Goal: Task Accomplishment & Management: Complete application form

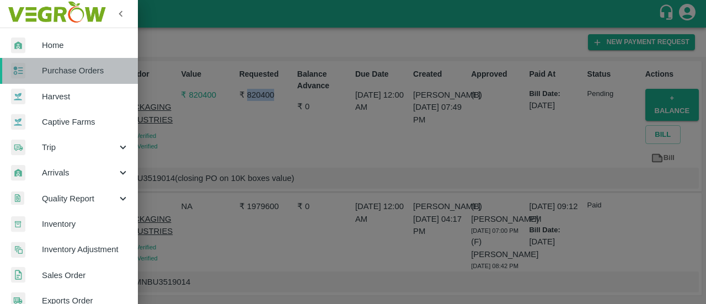
click at [71, 66] on span "Purchase Orders" at bounding box center [85, 71] width 87 height 12
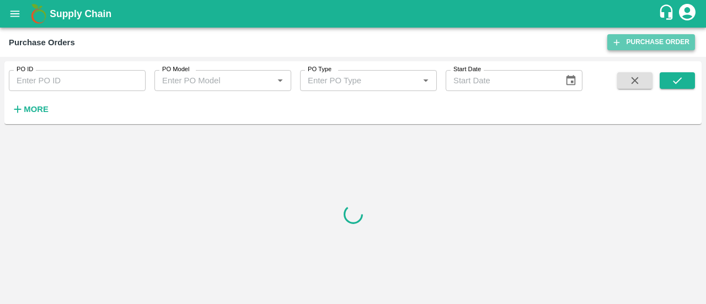
click at [627, 44] on link "Purchase Order" at bounding box center [651, 42] width 88 height 16
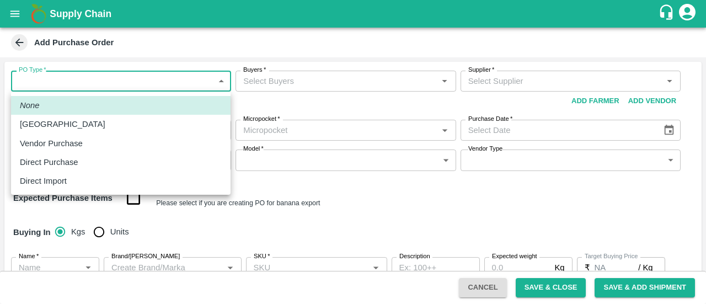
click at [96, 92] on body "Supply Chain Add Purchase Order PO Type   * ​ PO Type Buyers   * Buyers   * Sup…" at bounding box center [353, 152] width 706 height 304
click at [54, 159] on p "Direct Purchase" at bounding box center [49, 162] width 58 height 12
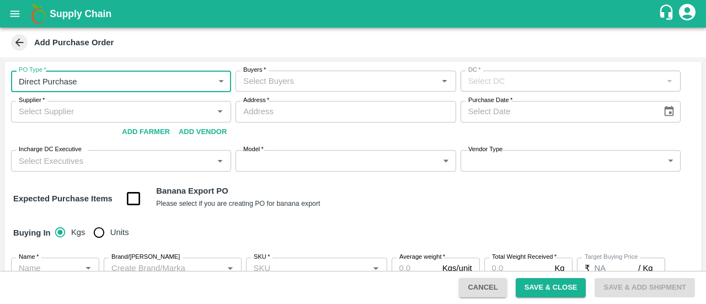
type input "3"
click at [276, 79] on input "Buyers   *" at bounding box center [336, 81] width 195 height 14
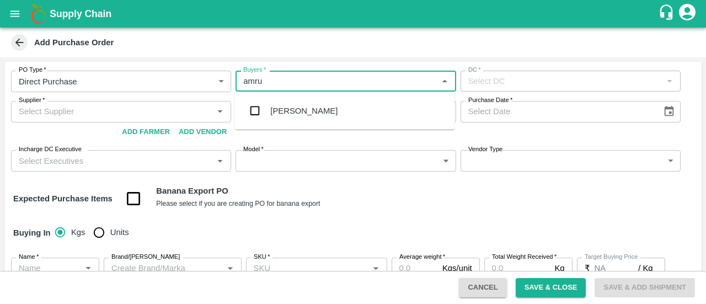
type input "amrut"
click at [257, 115] on input "checkbox" at bounding box center [255, 111] width 22 height 22
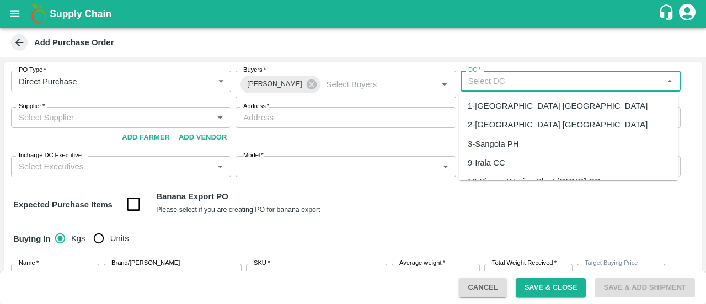
click at [495, 82] on input "DC   *" at bounding box center [561, 81] width 195 height 14
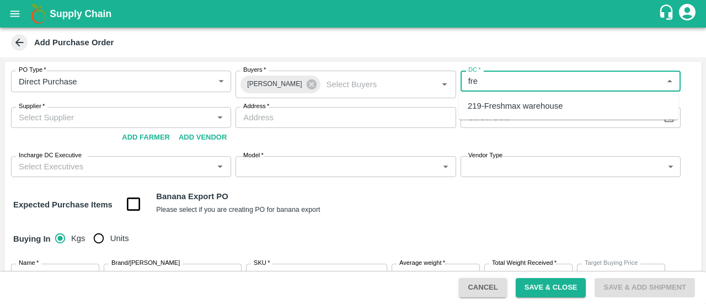
click at [495, 104] on div "219-Freshmax warehouse" at bounding box center [515, 106] width 95 height 12
type input "219-Freshmax warehouse"
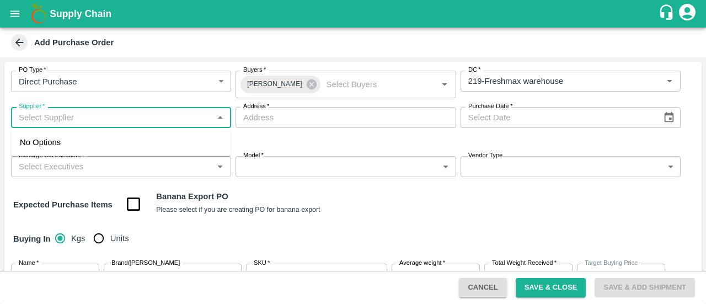
click at [122, 112] on input "Supplier   *" at bounding box center [111, 117] width 195 height 14
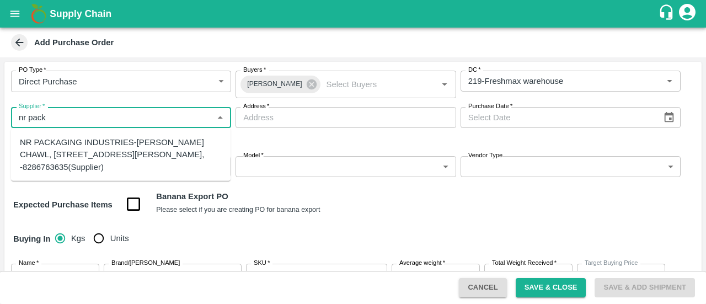
click at [101, 143] on div "NR PACKAGING INDUSTRIES-PANCHASHIL CHAWL, ROOM NO 2/31, NEAR ARUN VARMA CLINIC,…" at bounding box center [121, 154] width 202 height 37
type input "NR PACKAGING INDUSTRIES-PANCHASHIL CHAWL, ROOM NO 2/31, NEAR ARUN VARMA CLINIC,…"
type input "PANCHASHIL CHAWL, ROOM NO 2/31, NEAR ARUN VARMA CLINIC, SUNDAR BAUG, INDIRA NAG…"
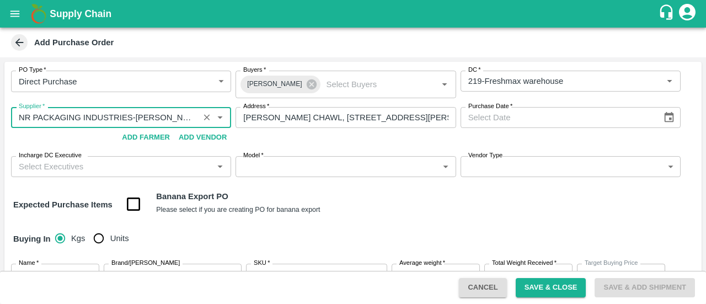
type input "NR PACKAGING INDUSTRIES-PANCHASHIL CHAWL, ROOM NO 2/31, NEAR ARUN VARMA CLINIC,…"
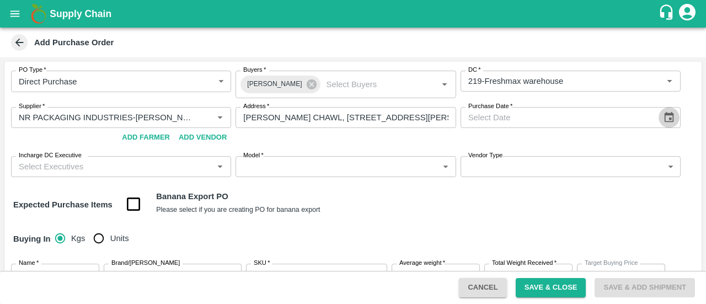
click at [665, 120] on icon "Choose date" at bounding box center [669, 117] width 9 height 10
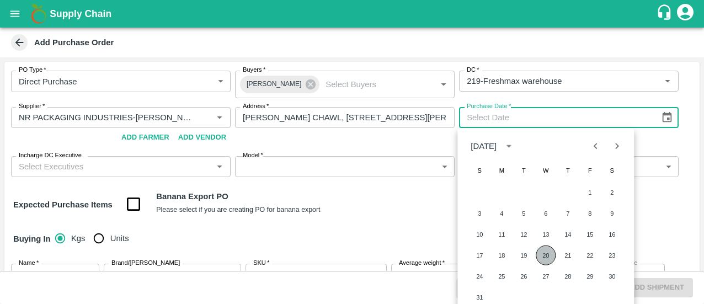
click at [539, 252] on button "20" at bounding box center [546, 255] width 20 height 20
type input "20/08/2025"
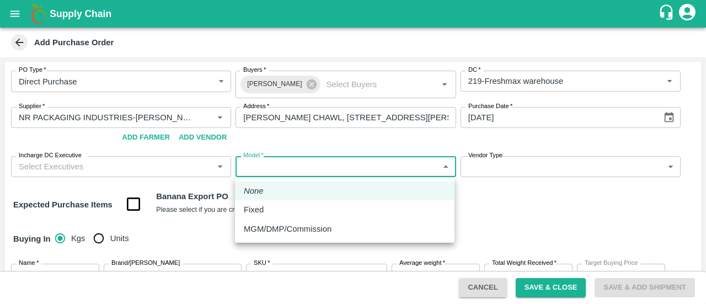
click at [285, 175] on body "Supply Chain Add Purchase Order PO Type   * Direct Purchase 3 PO Type Buyers   …" at bounding box center [353, 152] width 706 height 304
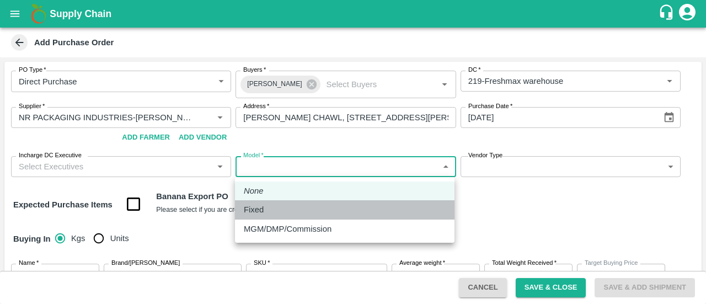
click at [274, 211] on div "Fixed" at bounding box center [345, 210] width 202 height 12
type input "Fixed"
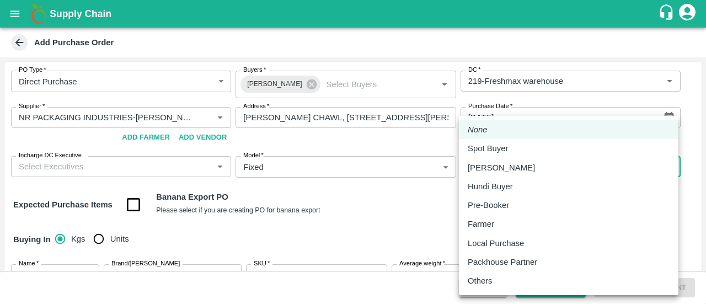
click at [491, 172] on body "Supply Chain Add Purchase Order PO Type   * Direct Purchase 3 PO Type Buyers   …" at bounding box center [353, 152] width 706 height 304
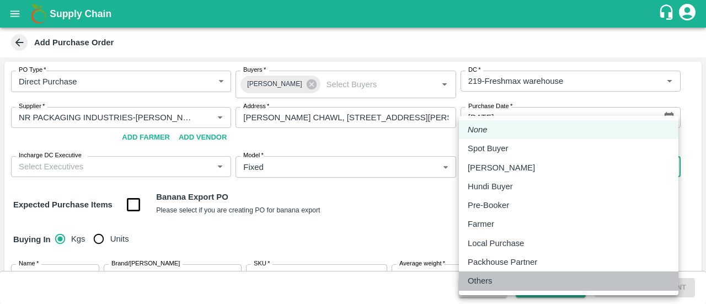
click at [467, 284] on li "Others" at bounding box center [569, 280] width 220 height 19
type input "OTHER"
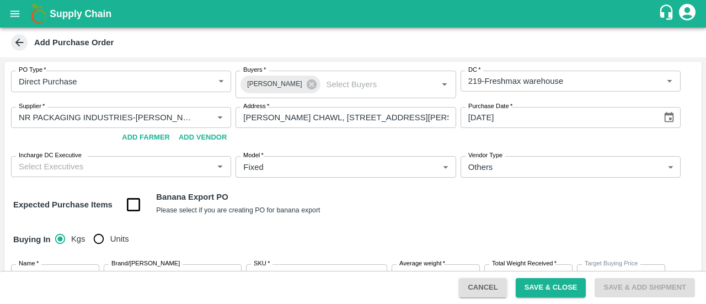
click at [394, 225] on div "Buying In Kgs Units" at bounding box center [352, 239] width 697 height 32
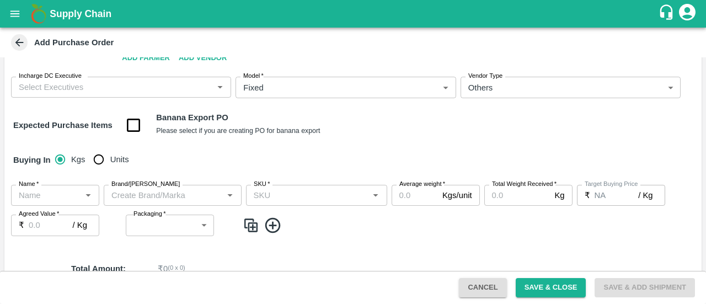
scroll to position [106, 0]
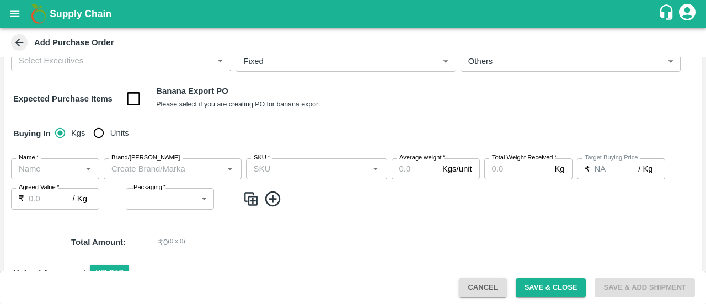
click at [62, 169] on input "Name   *" at bounding box center [45, 169] width 63 height 14
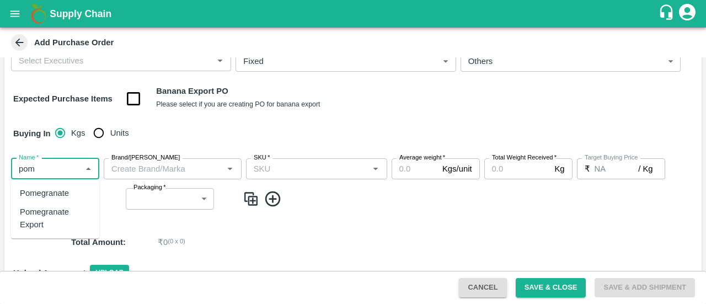
click at [45, 226] on div "Pomegranate Export" at bounding box center [55, 218] width 71 height 25
type input "Pomegranate Export"
click at [129, 172] on input "Brand/Marka" at bounding box center [163, 169] width 113 height 14
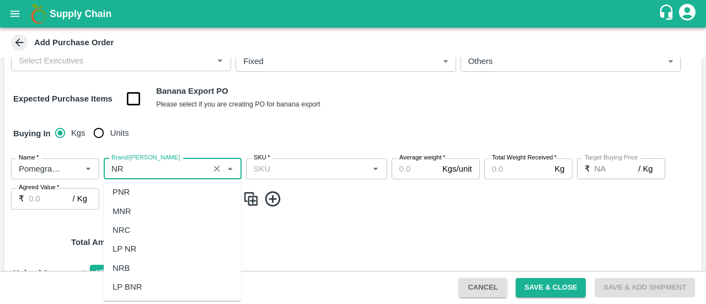
scroll to position [0, 0]
click at [130, 208] on div "NR" at bounding box center [172, 212] width 137 height 19
type input "NR"
click at [295, 166] on input "SKU   *" at bounding box center [307, 169] width 116 height 14
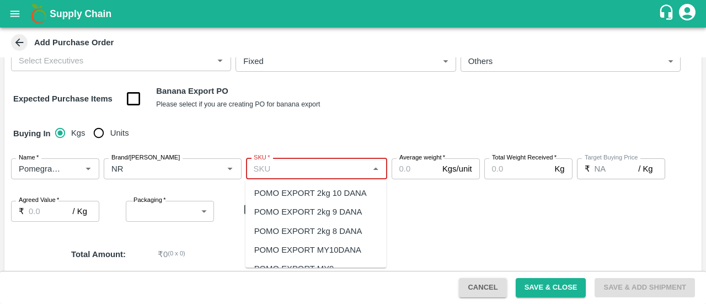
click at [288, 174] on input "SKU   *" at bounding box center [307, 169] width 116 height 14
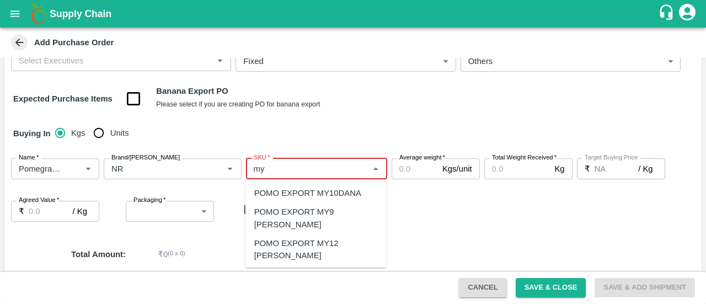
click at [306, 197] on div "POMO EXPORT MY10DANA" at bounding box center [307, 193] width 107 height 12
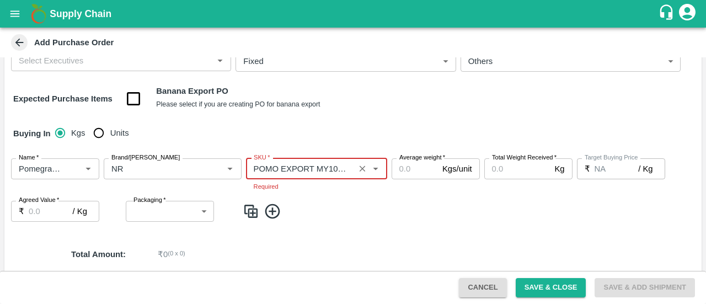
type input "POMO EXPORT MY10DANA"
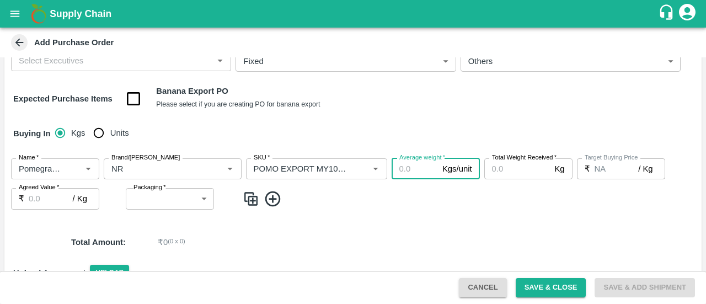
click at [404, 173] on input "Average weight   *" at bounding box center [415, 168] width 46 height 21
type input "3"
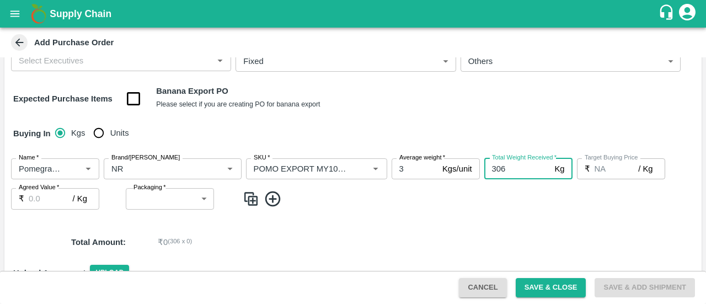
type input "306"
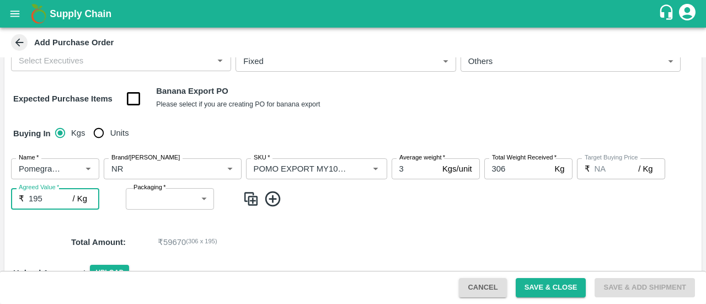
type input "195"
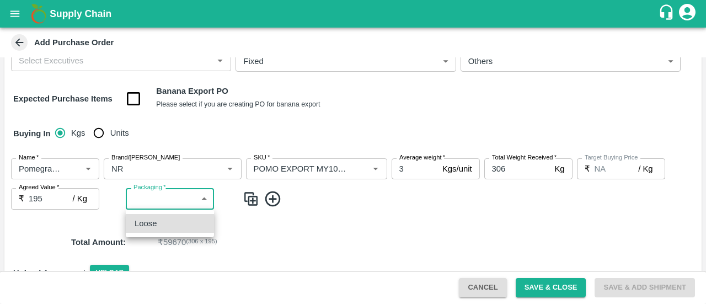
click at [158, 197] on body "Supply Chain Add Purchase Order PO Type   * Direct Purchase 3 PO Type Buyers   …" at bounding box center [353, 152] width 706 height 304
click at [154, 218] on p "Loose" at bounding box center [146, 223] width 22 height 12
type input "258"
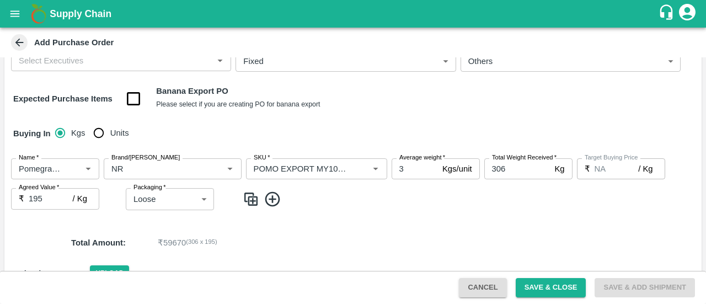
click at [269, 204] on icon at bounding box center [272, 198] width 15 height 15
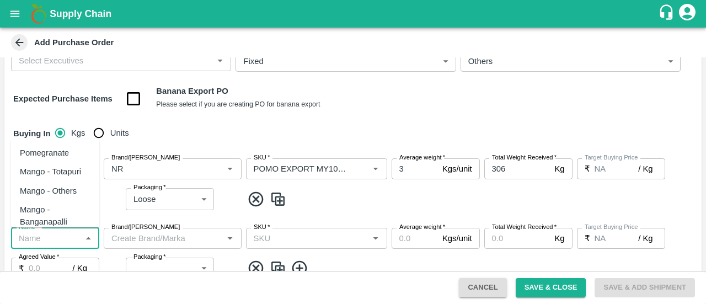
click at [62, 242] on input "Name   *" at bounding box center [45, 238] width 63 height 14
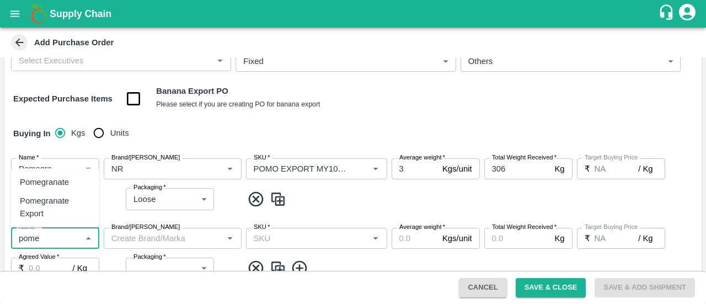
click at [53, 211] on div "Pomegranate Export" at bounding box center [55, 207] width 71 height 25
type input "Pomegranate Export"
click at [137, 244] on input "Brand/Marka" at bounding box center [163, 238] width 113 height 14
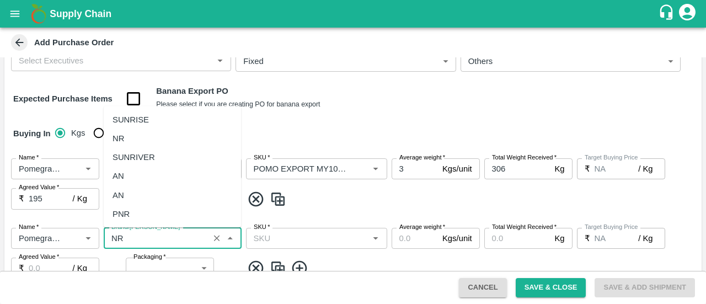
click at [157, 138] on div "NR" at bounding box center [172, 138] width 137 height 19
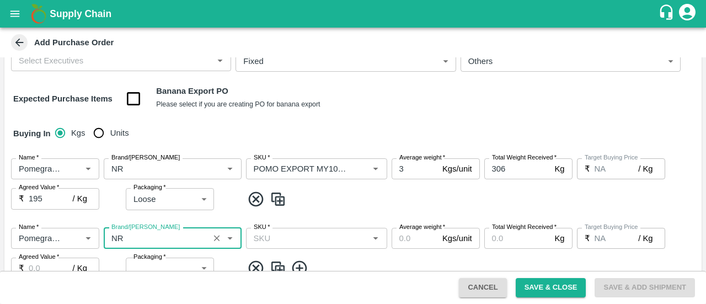
type input "NR"
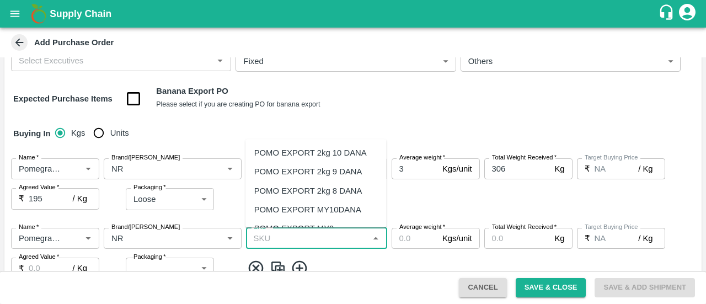
click at [272, 241] on input "SKU   *" at bounding box center [307, 238] width 116 height 14
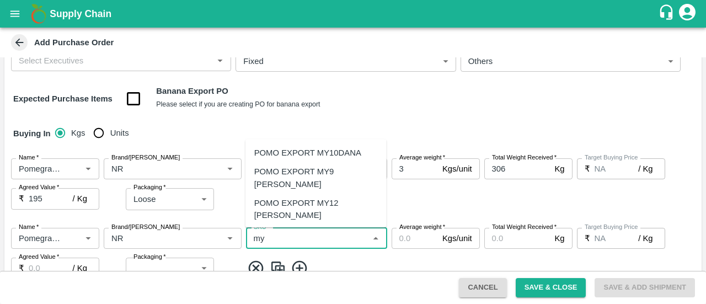
click at [323, 194] on div "POMO EXPORT MY12 DANA" at bounding box center [315, 209] width 141 height 31
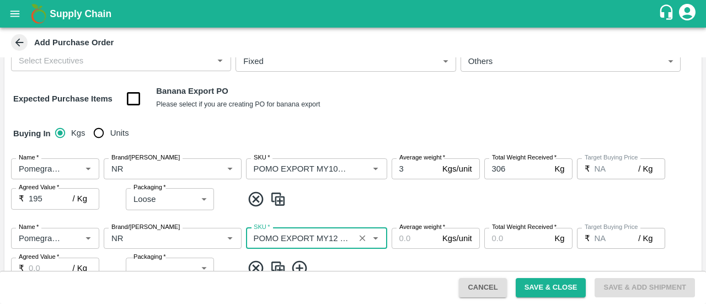
type input "POMO EXPORT MY12 DANA"
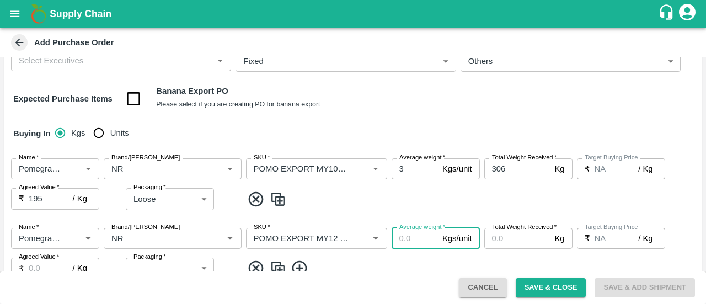
click at [401, 237] on input "Average weight   *" at bounding box center [415, 238] width 46 height 21
type input "3"
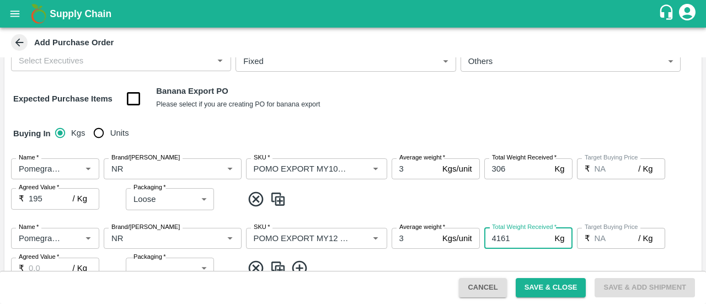
type input "4161"
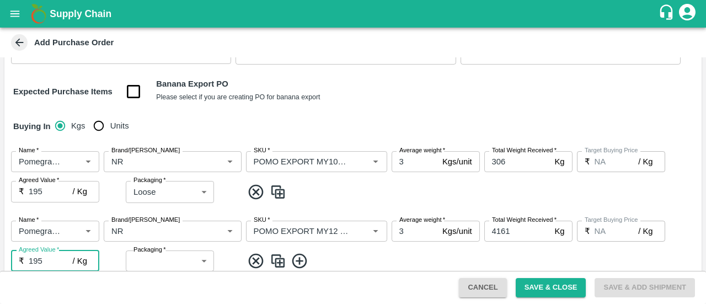
type input "195"
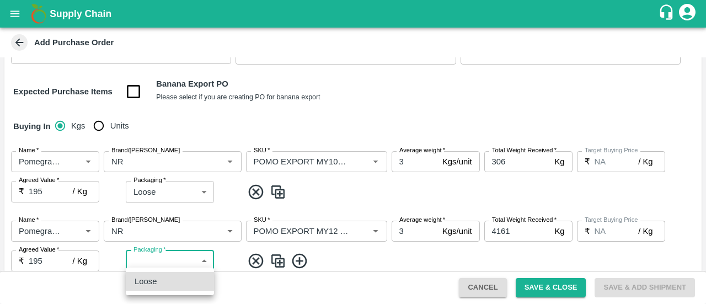
click at [200, 254] on body "Supply Chain Add Purchase Order PO Type   * Direct Purchase 3 PO Type Buyers   …" at bounding box center [353, 152] width 706 height 304
click at [172, 274] on li "Loose" at bounding box center [170, 281] width 88 height 19
type input "258"
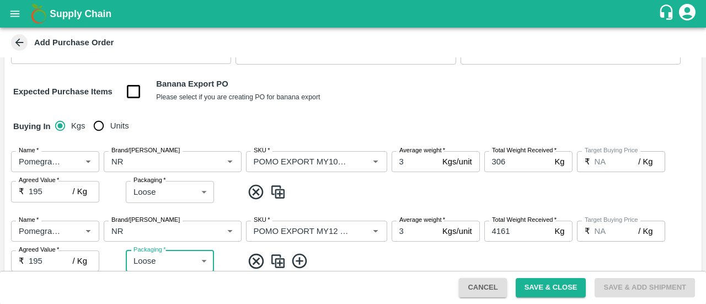
scroll to position [114, 0]
click at [300, 260] on icon at bounding box center [299, 260] width 15 height 15
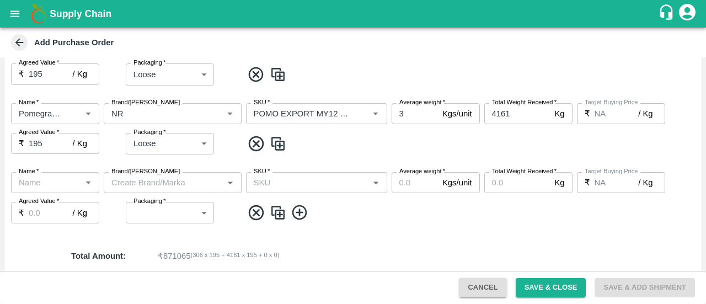
scroll to position [232, 0]
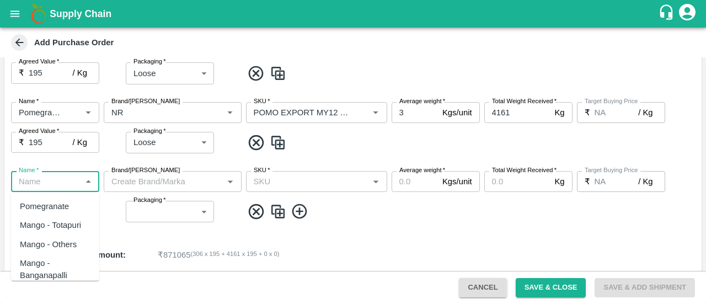
click at [49, 184] on input "Name   *" at bounding box center [45, 181] width 63 height 14
click at [43, 222] on div "Pomegranate Export" at bounding box center [55, 231] width 71 height 25
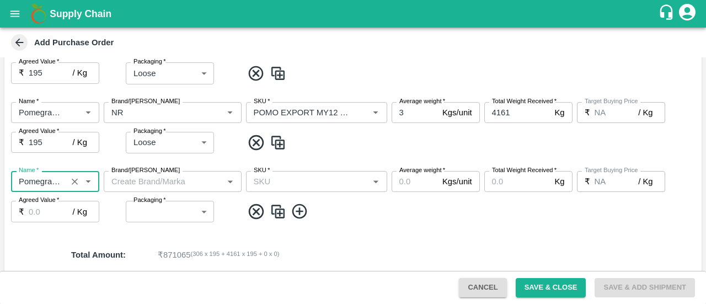
type input "Pomegranate Export"
click at [144, 180] on input "Brand/Marka" at bounding box center [163, 181] width 113 height 14
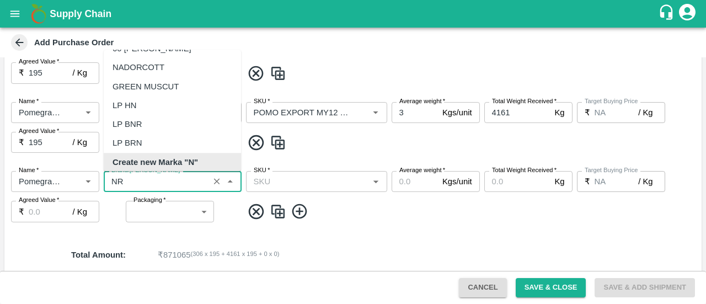
scroll to position [0, 0]
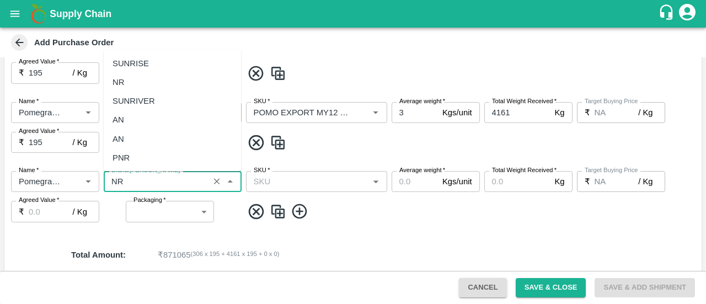
click at [138, 83] on div "NR" at bounding box center [172, 82] width 137 height 19
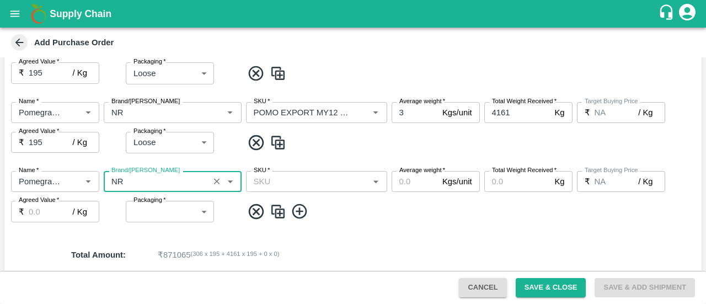
type input "NR"
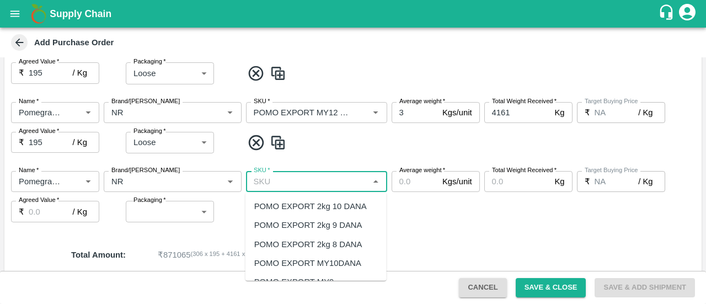
click at [285, 181] on input "SKU   *" at bounding box center [307, 181] width 116 height 14
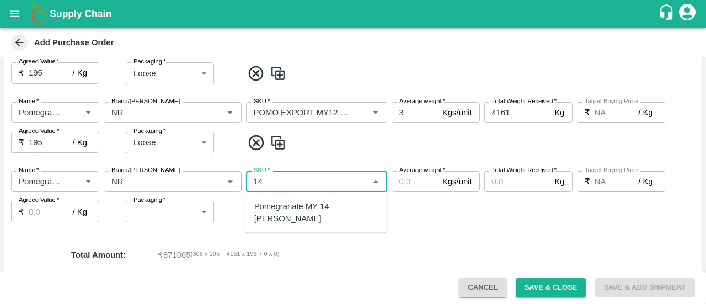
click at [302, 212] on div "Pomegranate MY 14 Dana" at bounding box center [315, 212] width 141 height 31
type input "Pomegranate MY 14 Dana"
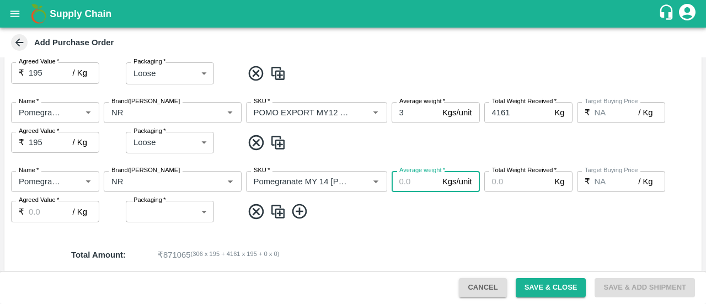
click at [397, 187] on input "Average weight   *" at bounding box center [415, 181] width 46 height 21
type input "3"
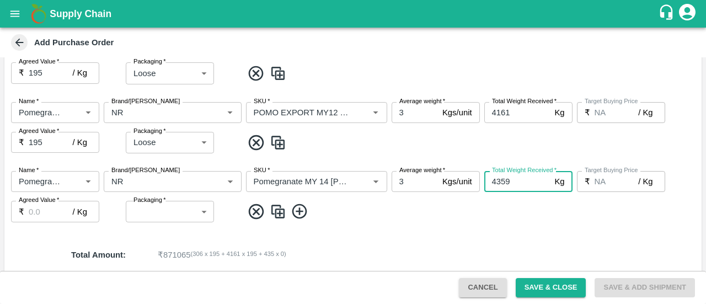
type input "4359"
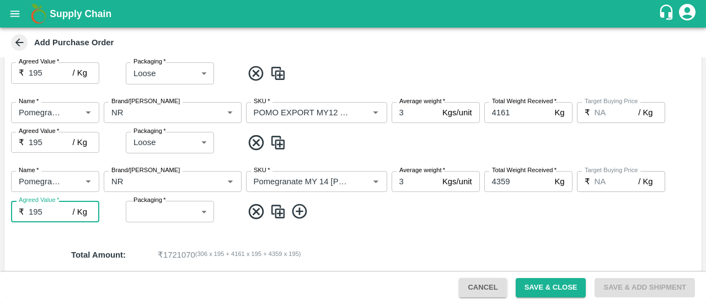
type input "195"
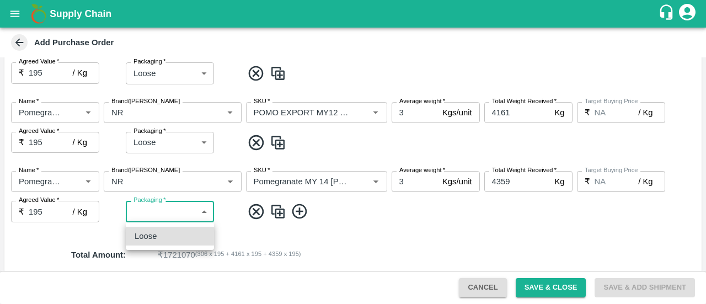
click at [185, 212] on body "Supply Chain Add Purchase Order PO Type   * Direct Purchase 3 PO Type Buyers   …" at bounding box center [353, 152] width 706 height 304
click at [162, 238] on div "Loose" at bounding box center [149, 236] width 28 height 12
type input "258"
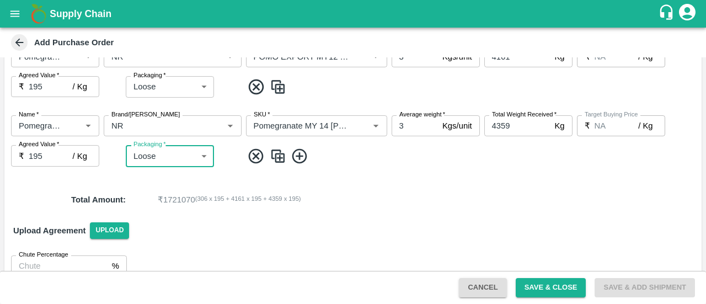
scroll to position [306, 0]
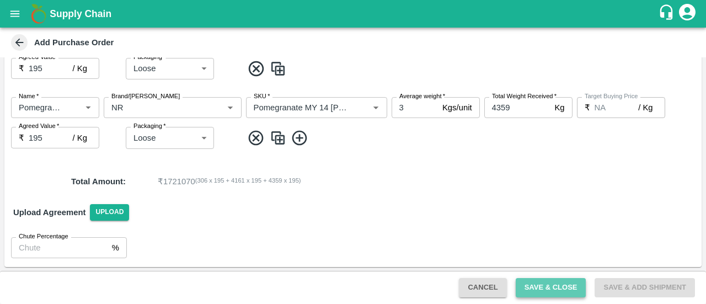
click at [543, 285] on button "Save & Close" at bounding box center [551, 287] width 71 height 19
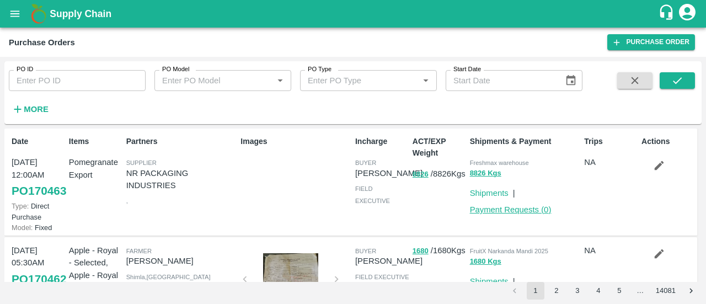
click at [483, 210] on link "Payment Requests ( 0 )" at bounding box center [511, 209] width 82 height 9
click at [417, 179] on button "8826" at bounding box center [421, 174] width 16 height 13
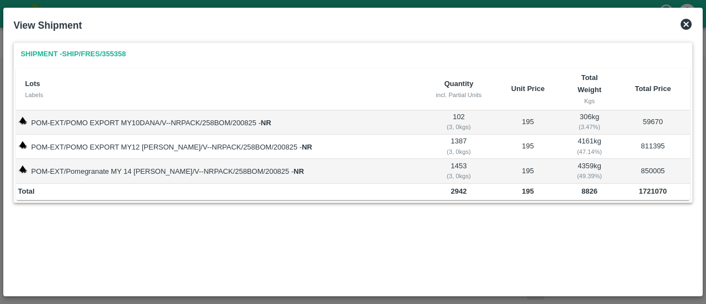
click at [684, 23] on icon at bounding box center [685, 24] width 13 height 13
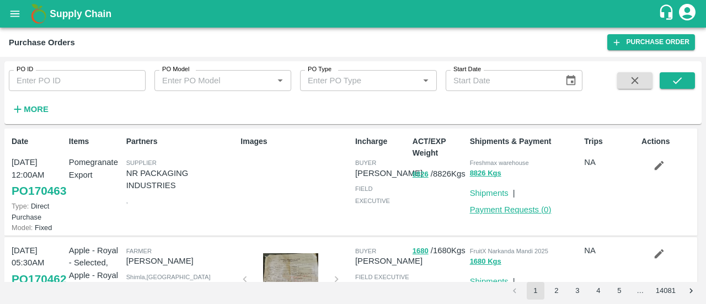
click at [502, 211] on link "Payment Requests ( 0 )" at bounding box center [511, 209] width 82 height 9
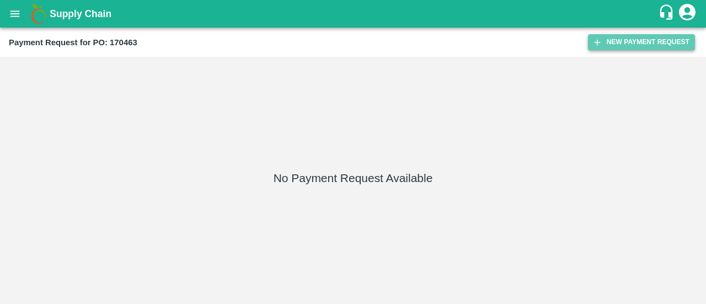
click at [639, 47] on button "New Payment Request" at bounding box center [641, 42] width 107 height 16
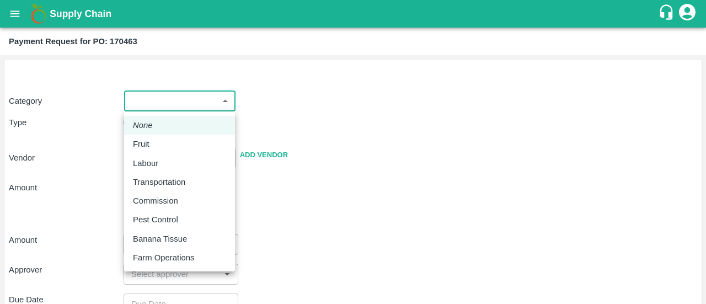
click at [206, 108] on body "Supply Chain Payment Request for PO: 170463 Category ​ ​ Type Advance Bill Vend…" at bounding box center [353, 152] width 706 height 304
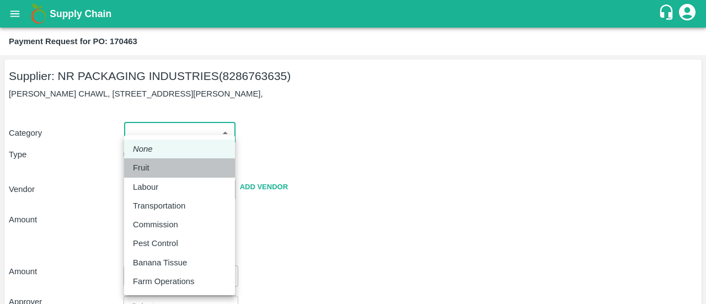
click at [155, 170] on div "Fruit" at bounding box center [179, 168] width 93 height 12
type input "1"
type input "NR PACKAGING INDUSTRIES - 8286763635(Supplier)"
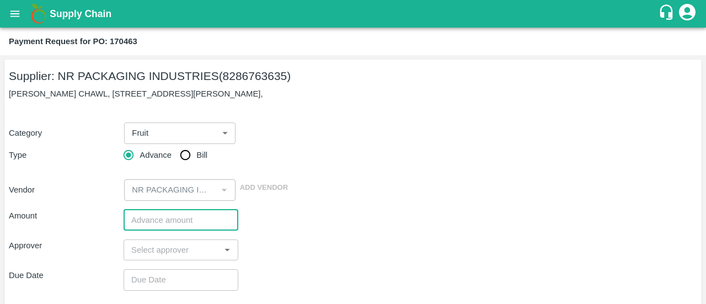
click at [160, 221] on input "number" at bounding box center [181, 220] width 115 height 21
paste input "1204749"
type input "1204749"
click at [149, 253] on input "input" at bounding box center [172, 250] width 90 height 14
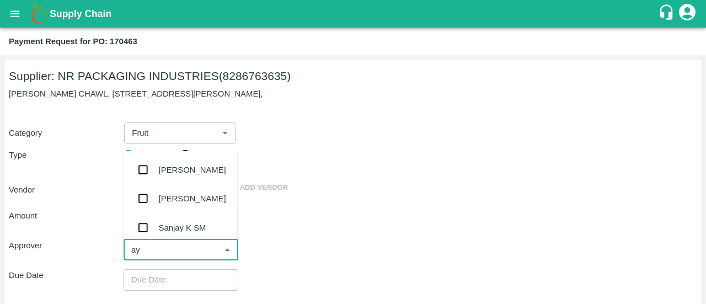
type input "ayu"
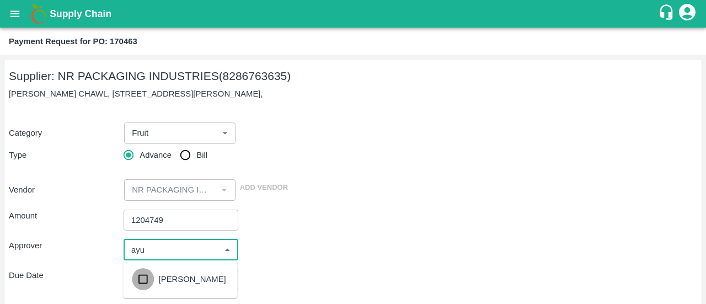
click at [141, 282] on input "checkbox" at bounding box center [143, 279] width 22 height 22
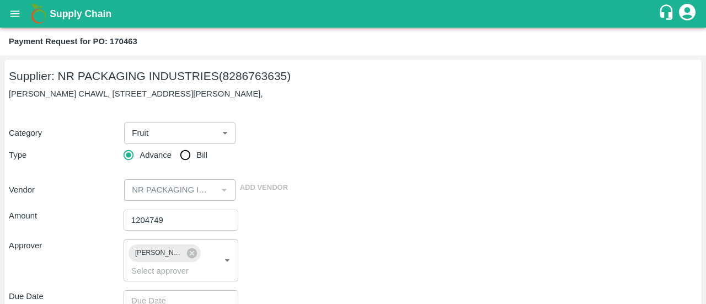
click at [296, 255] on div "Approver Ayush Khandal ​" at bounding box center [353, 260] width 688 height 42
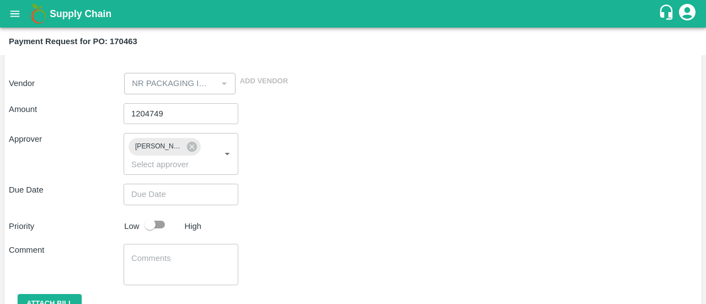
scroll to position [107, 0]
type input "DD/MM/YYYY hh:mm aa"
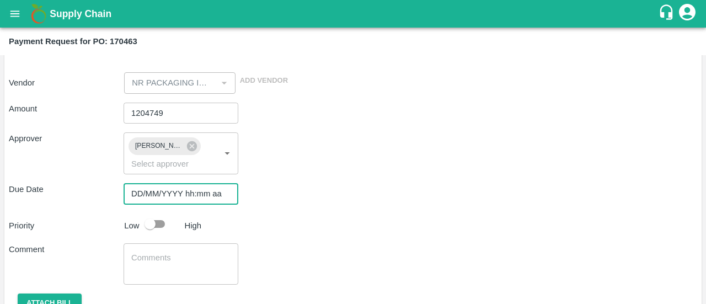
click at [176, 191] on input "DD/MM/YYYY hh:mm aa" at bounding box center [177, 193] width 107 height 21
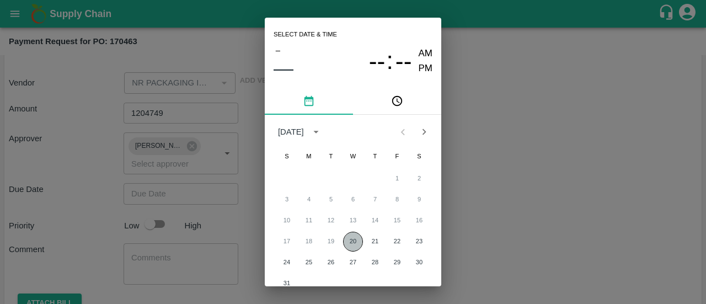
click at [348, 244] on button "20" at bounding box center [353, 242] width 20 height 20
type input "20/08/2025 12:00 AM"
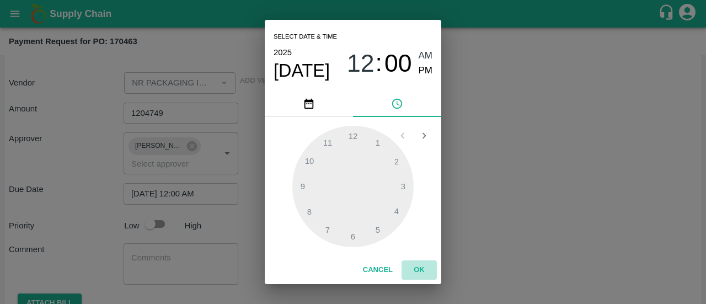
click at [420, 267] on button "OK" at bounding box center [418, 269] width 35 height 19
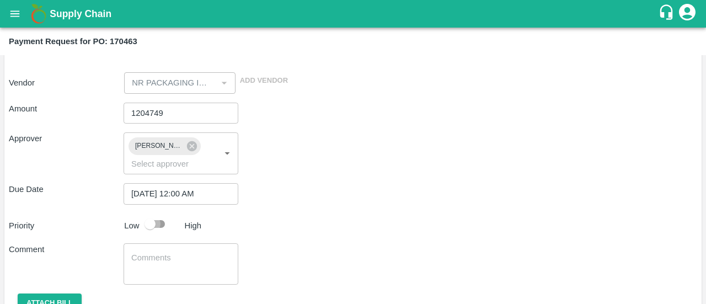
click at [169, 229] on input "checkbox" at bounding box center [150, 223] width 63 height 21
checkbox input "true"
click at [147, 251] on div "x ​" at bounding box center [181, 263] width 115 height 41
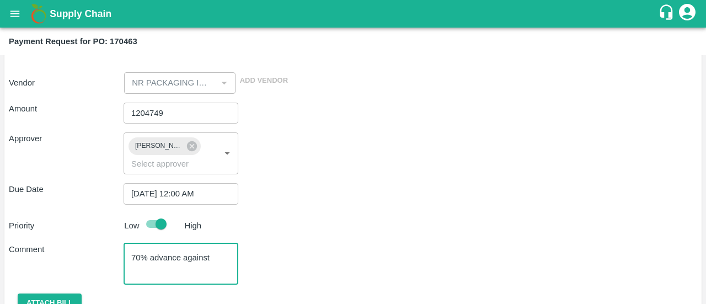
paste textarea "SEGU9955540"
type textarea "70% advance against SEGU9955540"
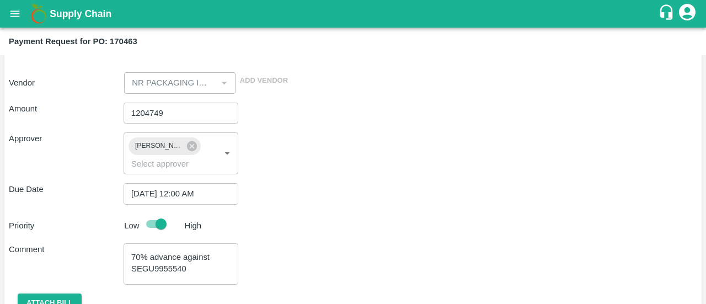
click at [361, 234] on div "Amount 1204749 ​ Approver Ayush Khandal ​ Due Date 20/08/2025 12:00 AM ​ Priori…" at bounding box center [353, 217] width 688 height 247
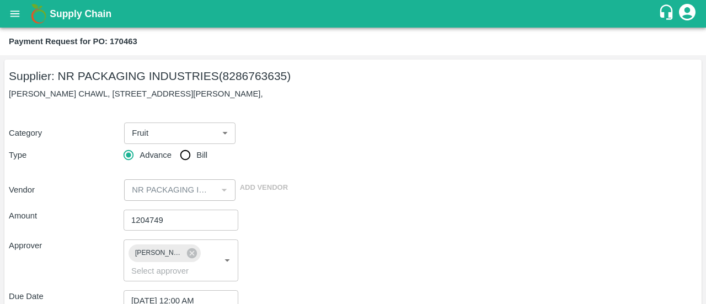
scroll to position [157, 0]
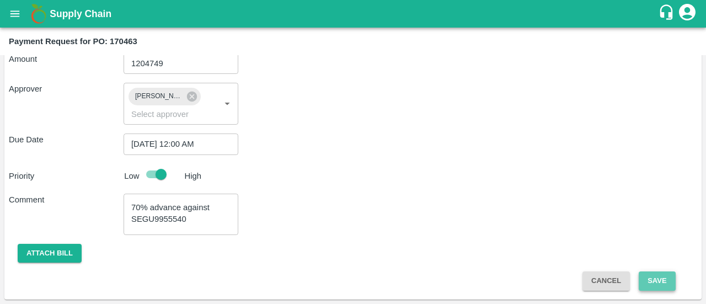
click at [653, 280] on button "Save" at bounding box center [657, 280] width 36 height 19
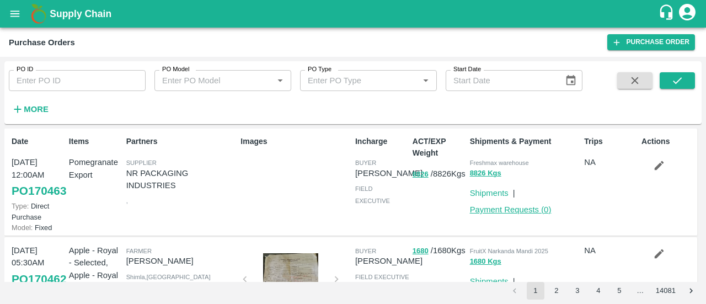
click at [506, 207] on link "Payment Requests ( 0 )" at bounding box center [511, 209] width 82 height 9
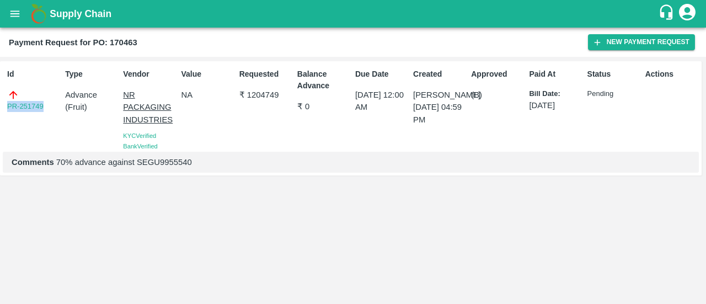
drag, startPoint x: 46, startPoint y: 105, endPoint x: 0, endPoint y: 119, distance: 48.2
click at [0, 119] on div "Id PR-251749 Type Advance ( Fruit ) Vendor NR PACKAGING INDUSTRIES KYC Verified…" at bounding box center [351, 118] width 702 height 114
copy link "PR-251749"
